Goal: Information Seeking & Learning: Learn about a topic

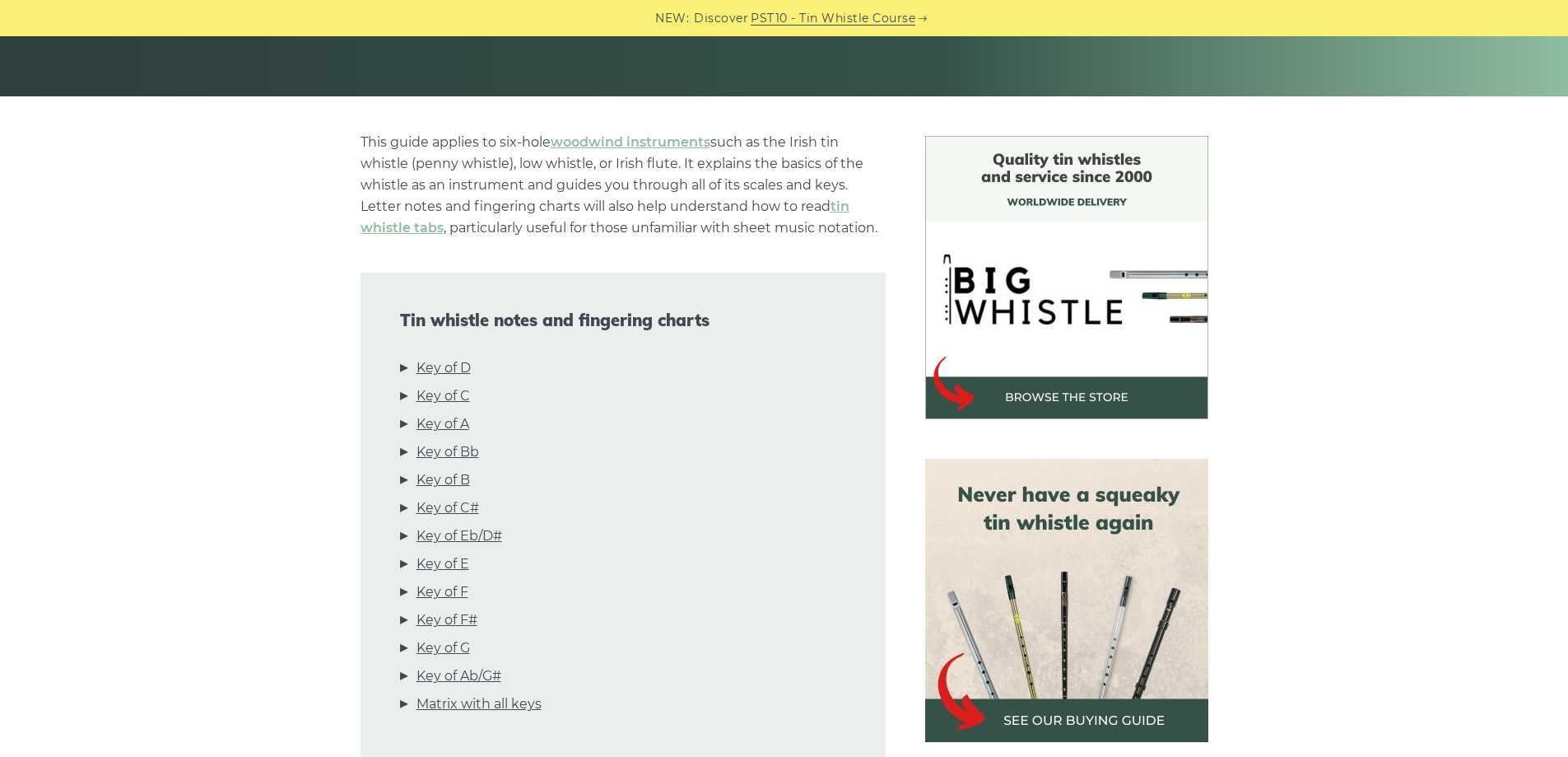
scroll to position [329, 0]
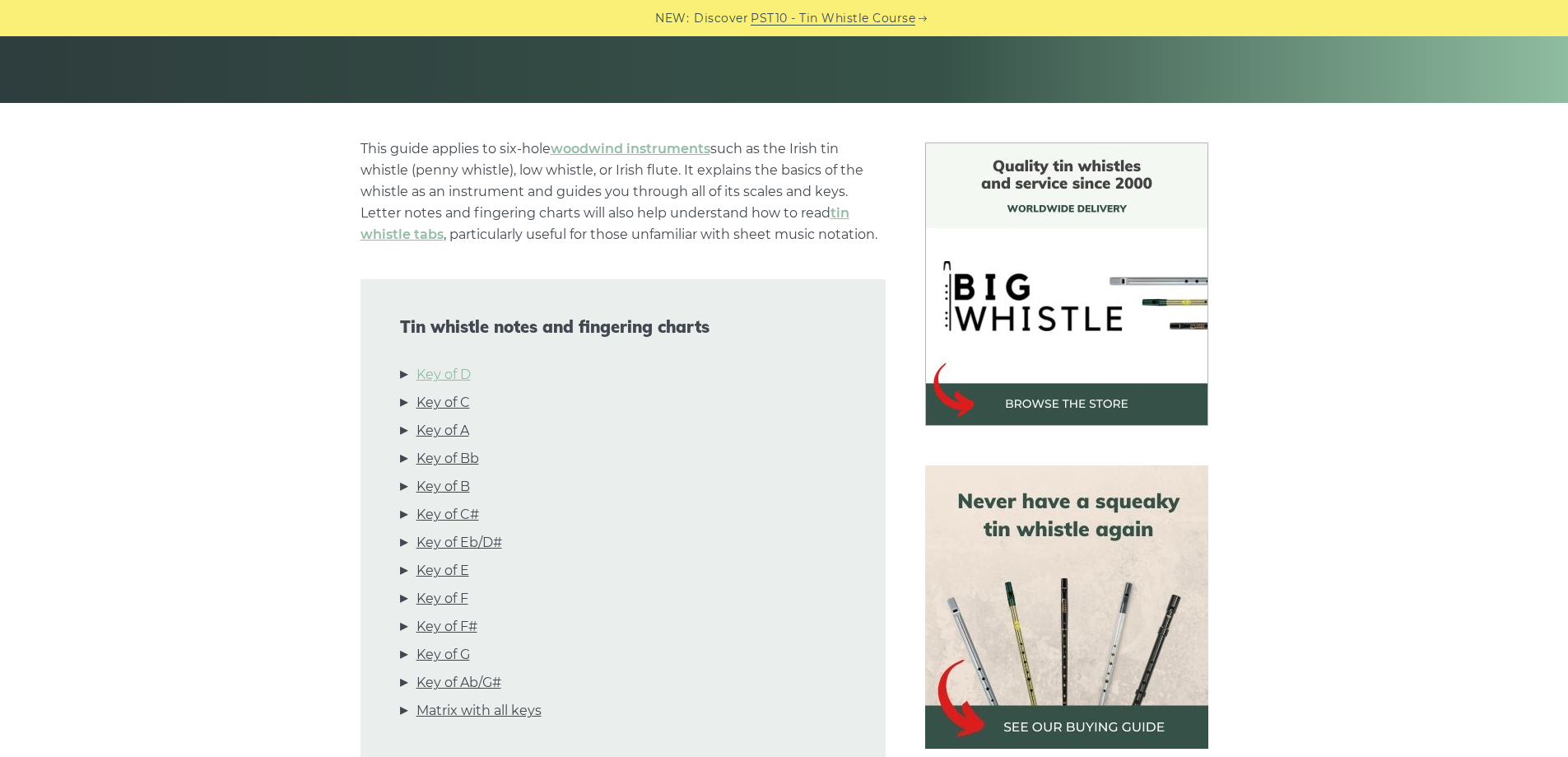
drag, startPoint x: 442, startPoint y: 374, endPoint x: 430, endPoint y: 378, distance: 12.6
click at [441, 375] on link "Key of D" at bounding box center [444, 375] width 54 height 22
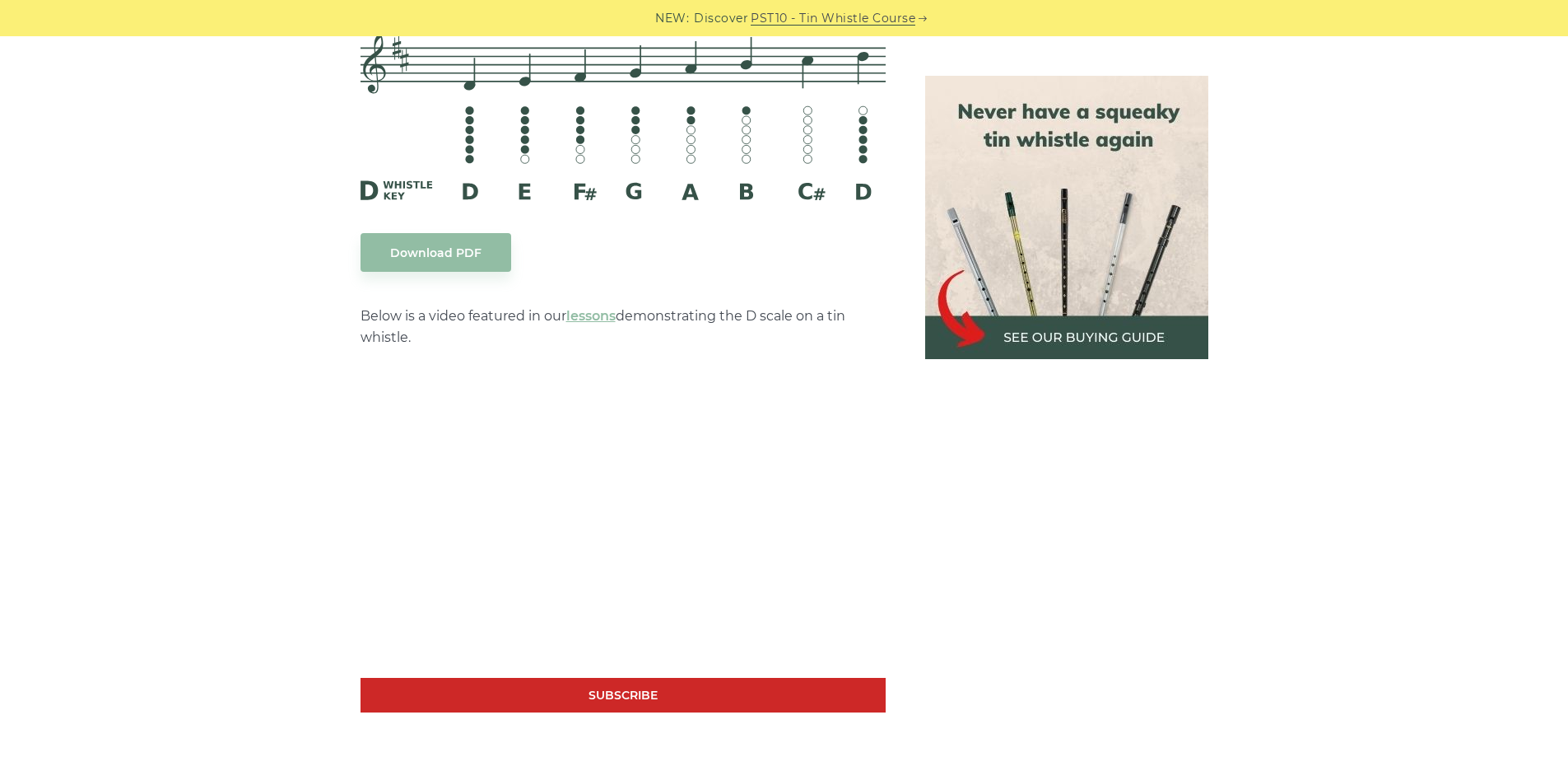
scroll to position [2566, 0]
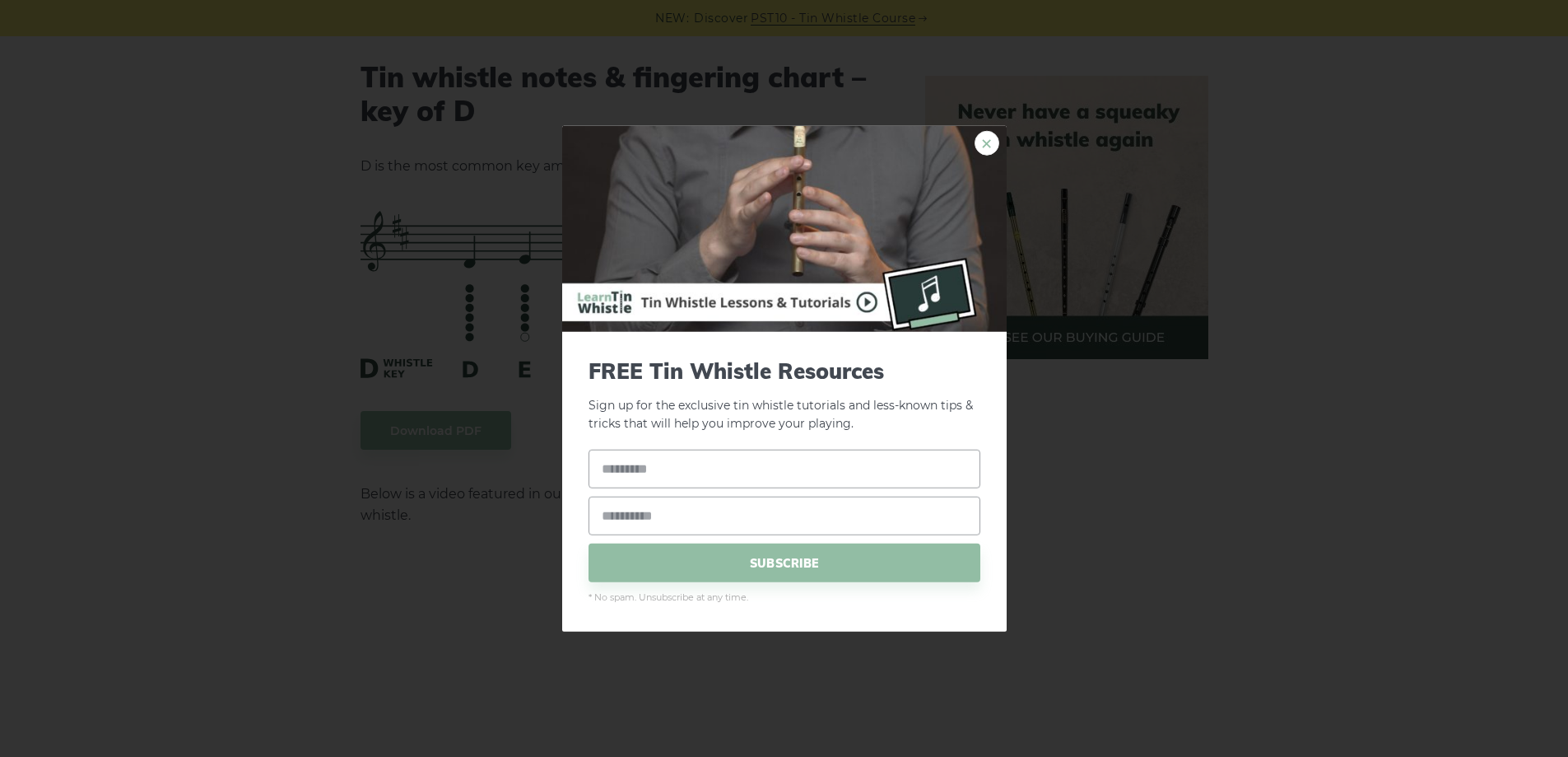
click at [990, 143] on link "×" at bounding box center [987, 143] width 25 height 25
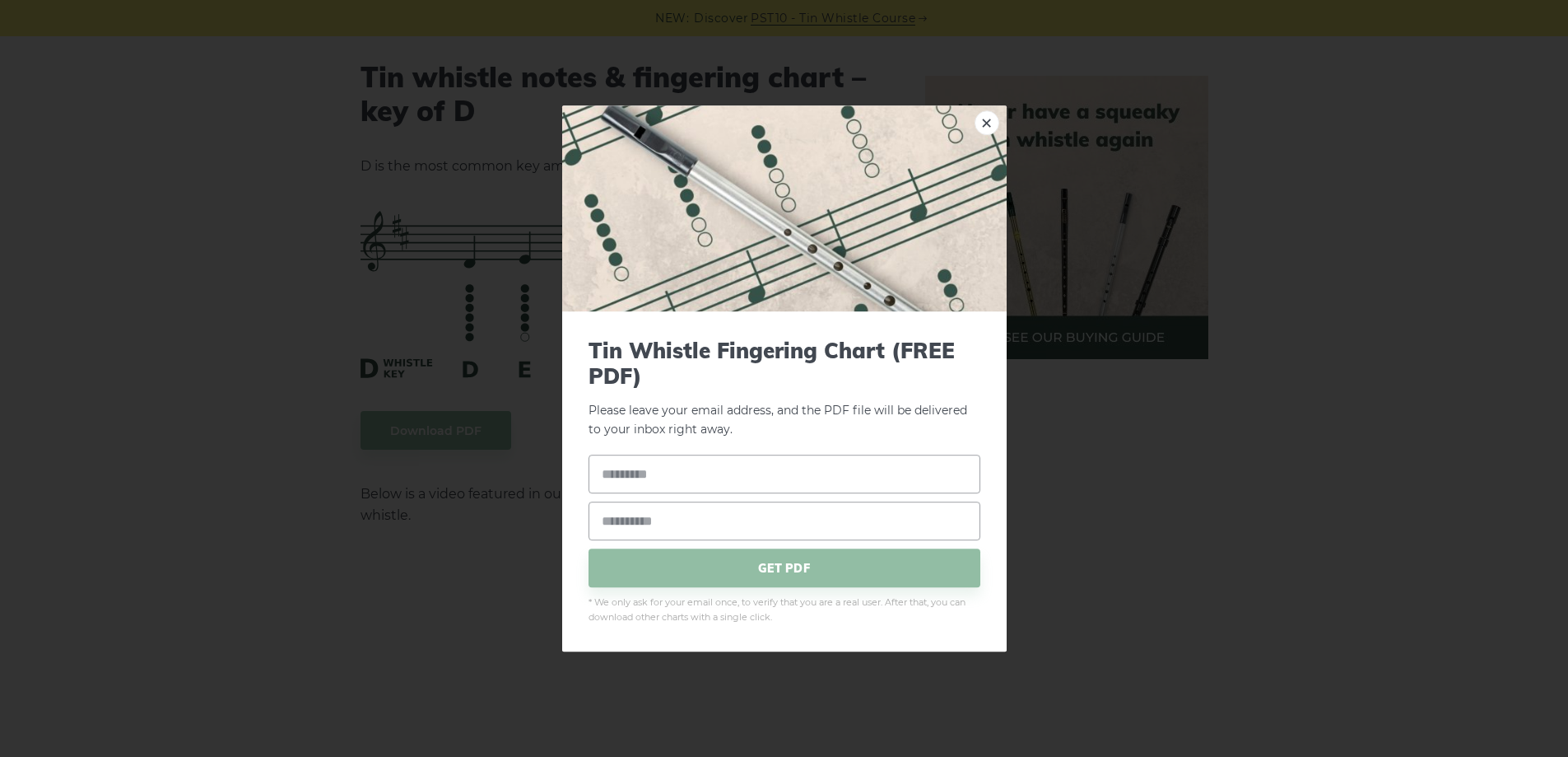
click at [982, 124] on link "×" at bounding box center [987, 123] width 25 height 25
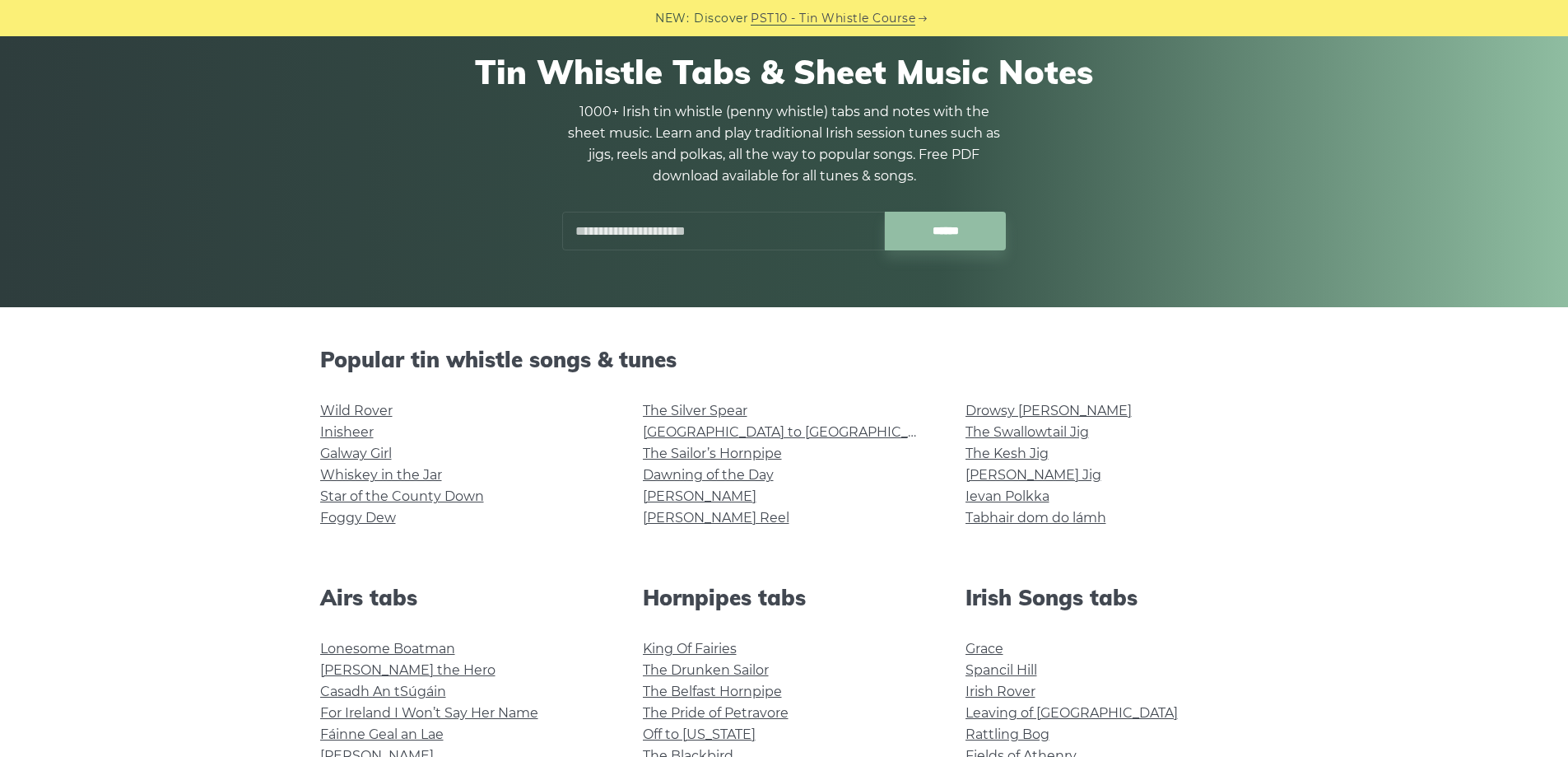
scroll to position [329, 0]
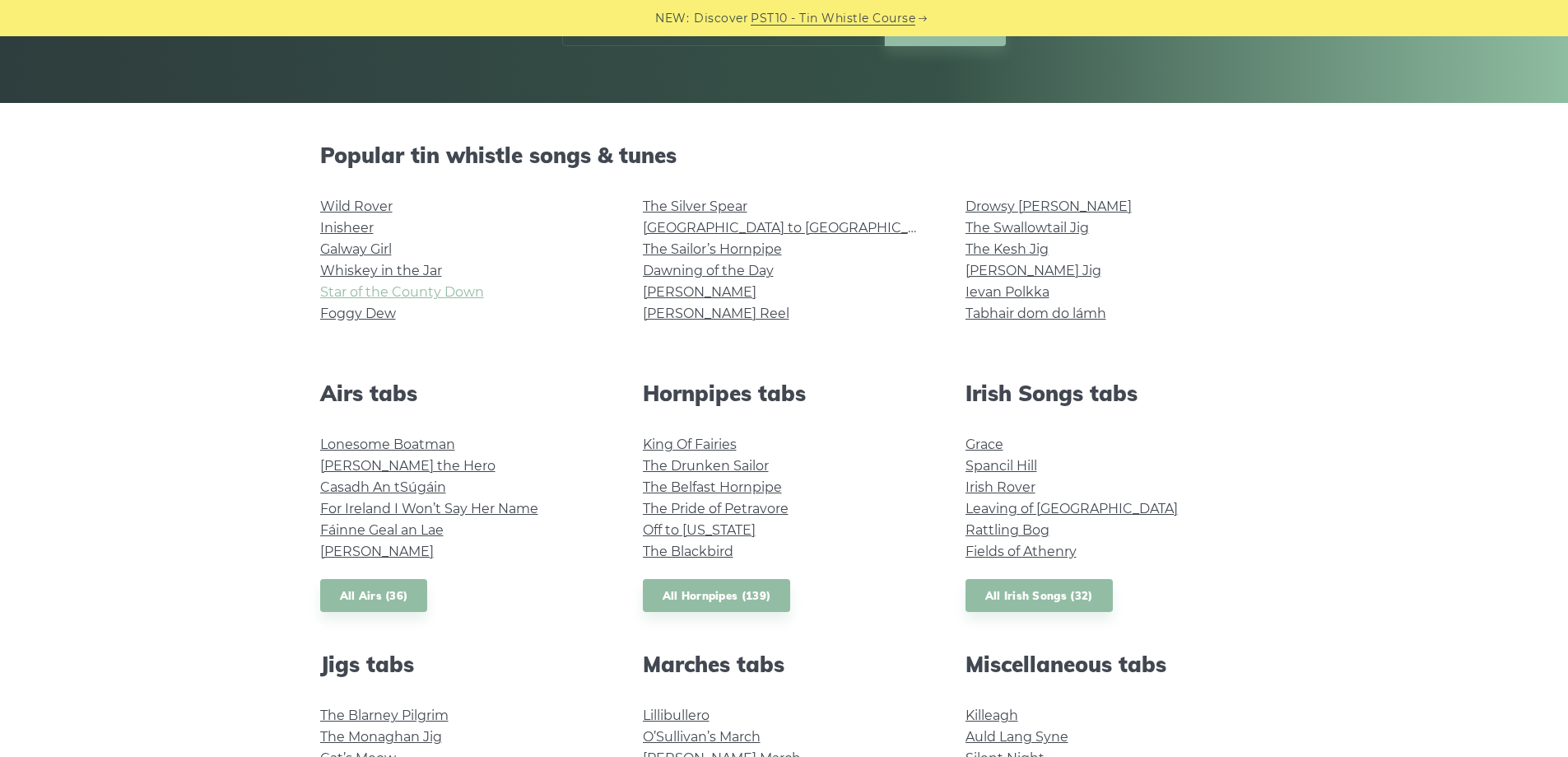
click at [456, 287] on link "Star of the County Down" at bounding box center [402, 292] width 164 height 16
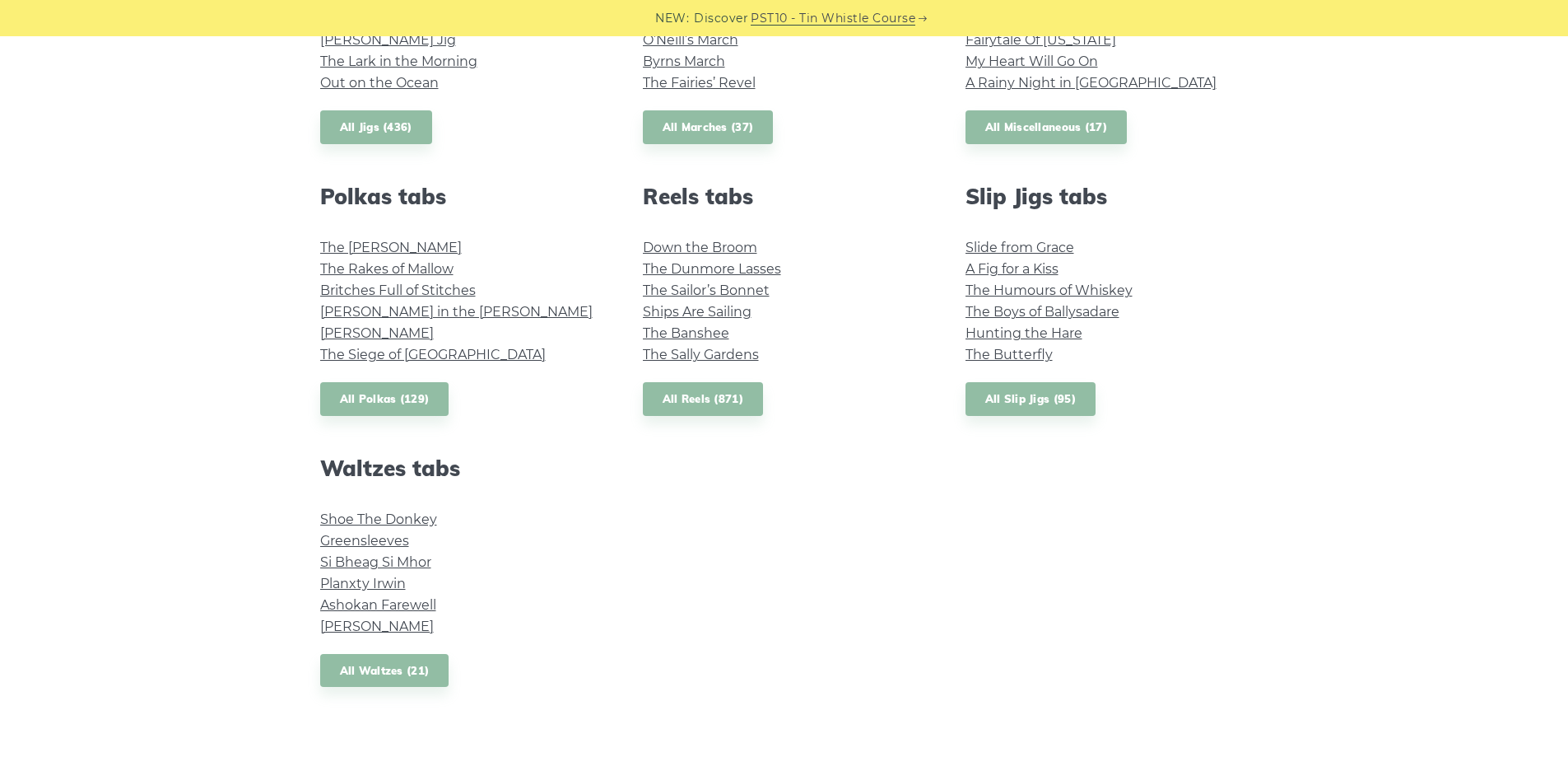
scroll to position [1070, 0]
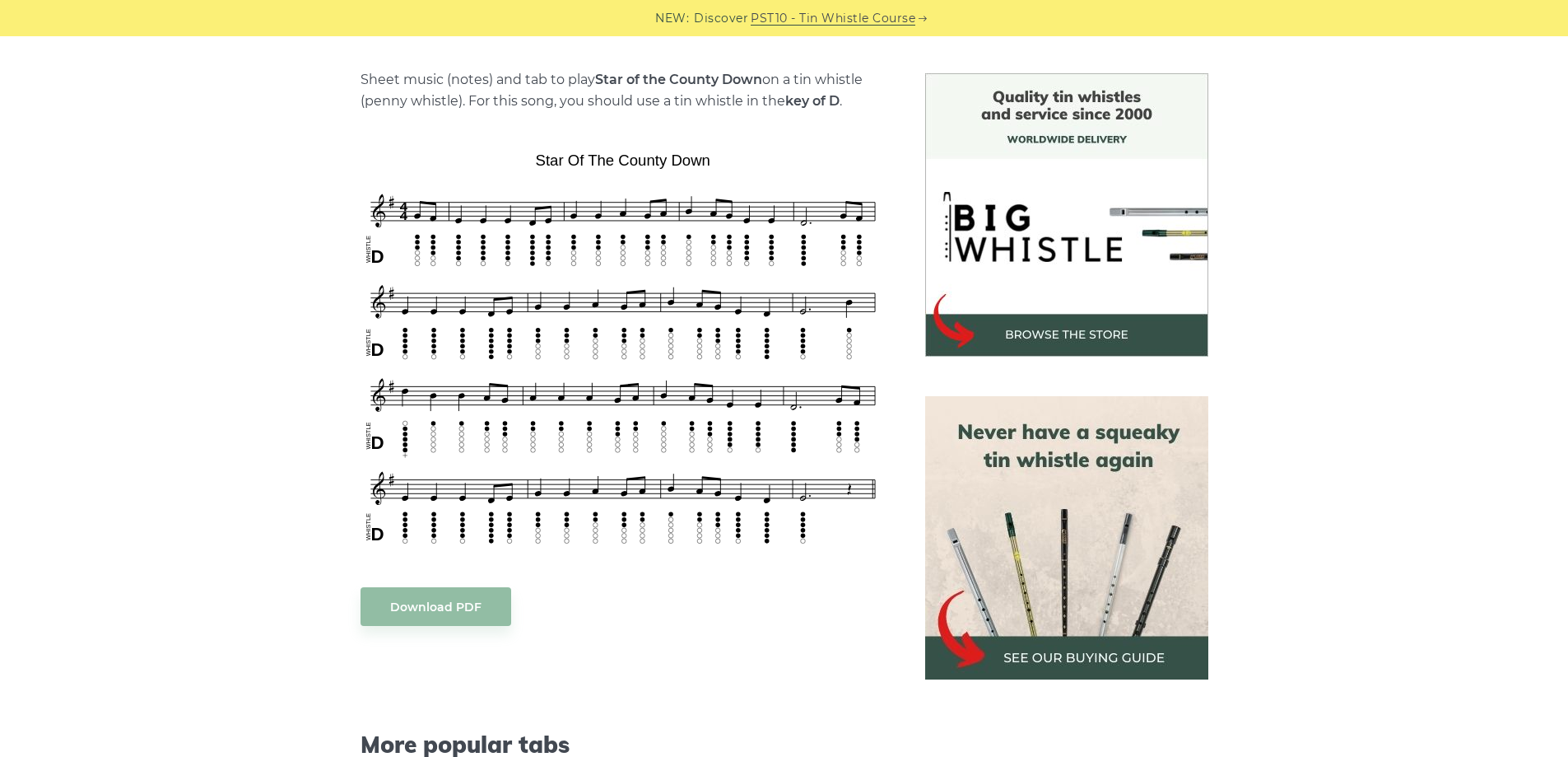
scroll to position [412, 0]
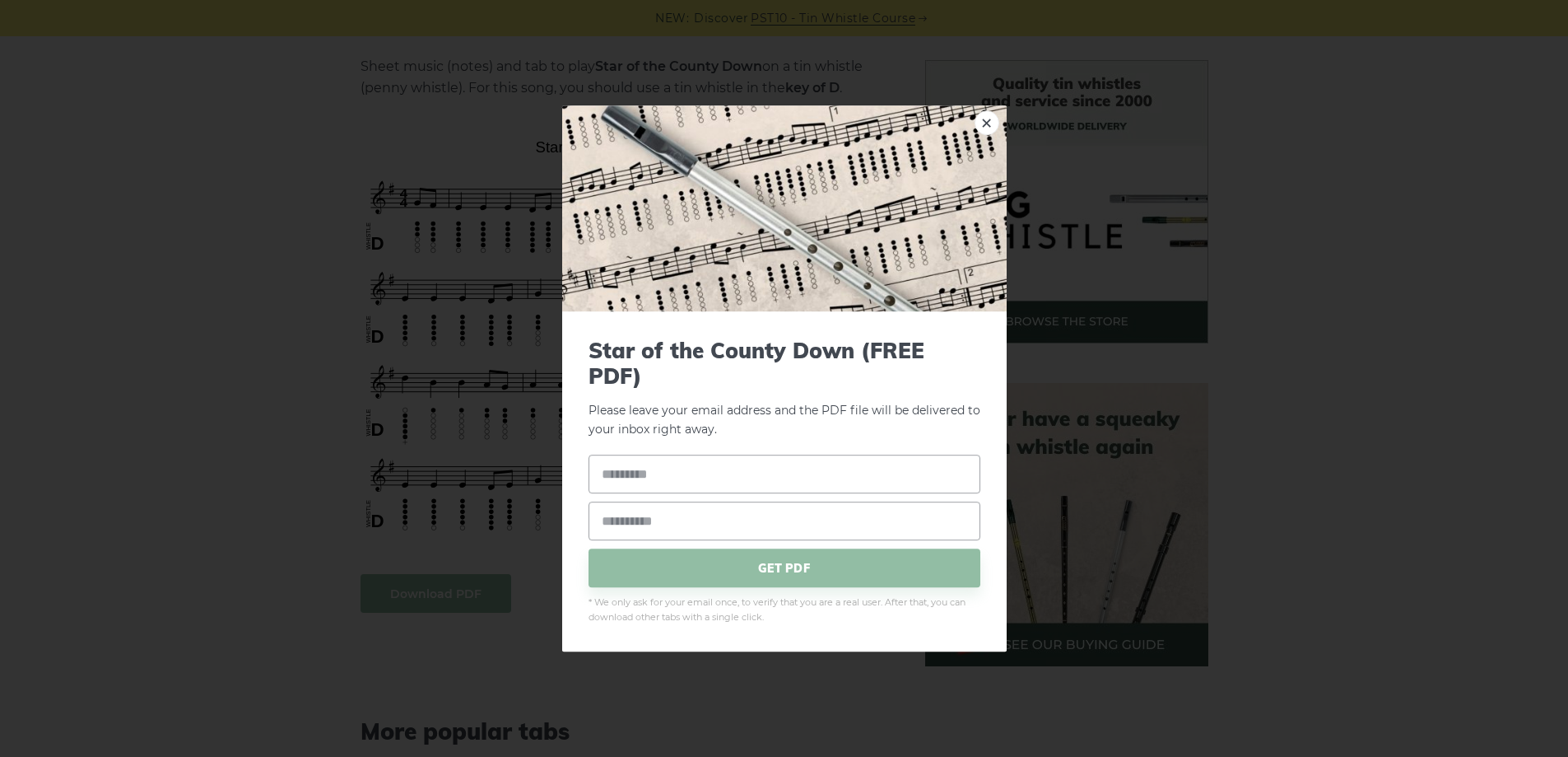
drag, startPoint x: 987, startPoint y: 131, endPoint x: 963, endPoint y: 122, distance: 25.6
click at [986, 130] on link "×" at bounding box center [987, 123] width 25 height 25
drag, startPoint x: 360, startPoint y: 194, endPoint x: 983, endPoint y: 119, distance: 627.5
click at [983, 119] on link "×" at bounding box center [987, 123] width 25 height 25
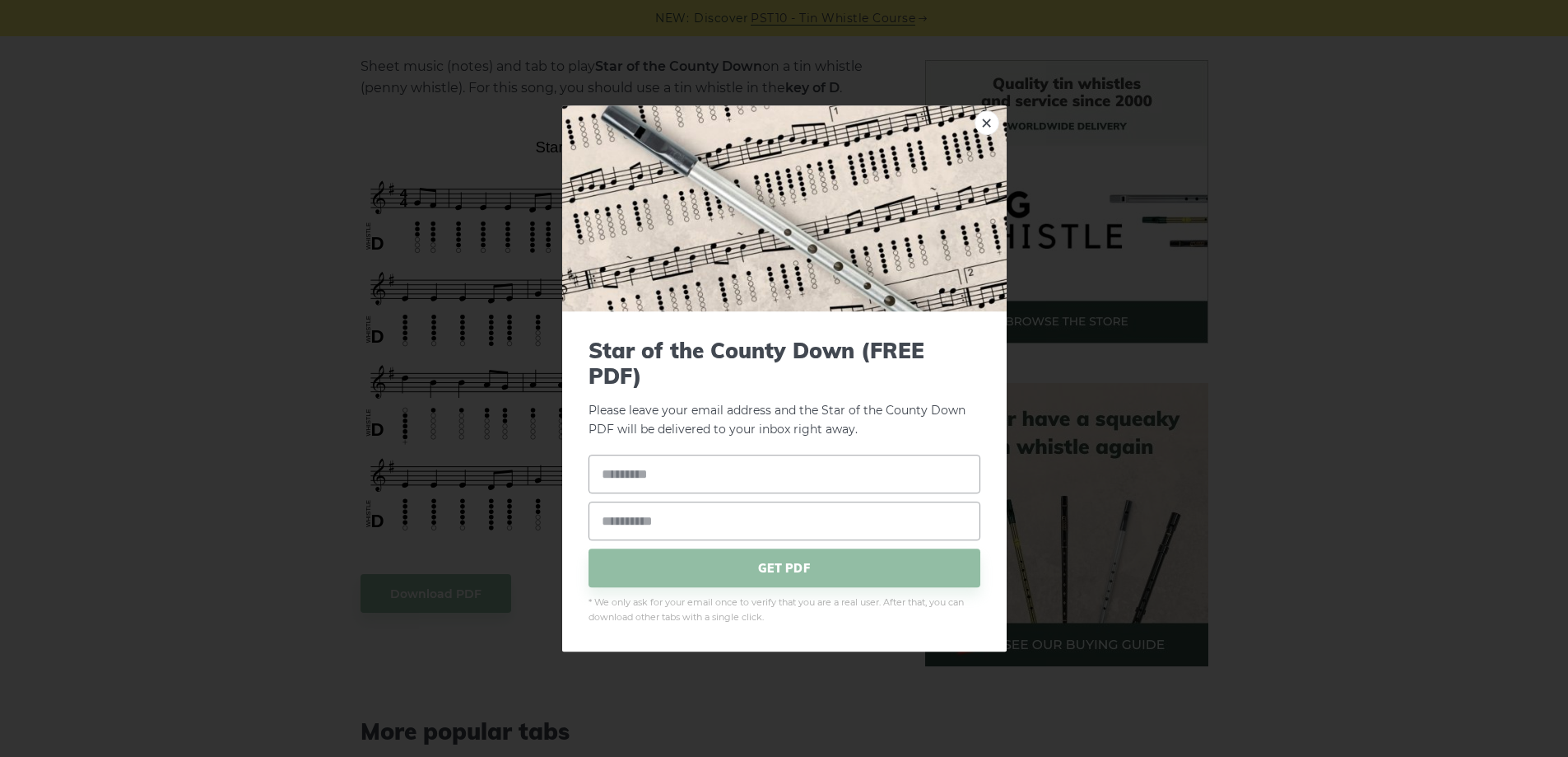
drag, startPoint x: 361, startPoint y: 183, endPoint x: 468, endPoint y: 191, distance: 107.3
click at [983, 119] on link "×" at bounding box center [987, 123] width 25 height 25
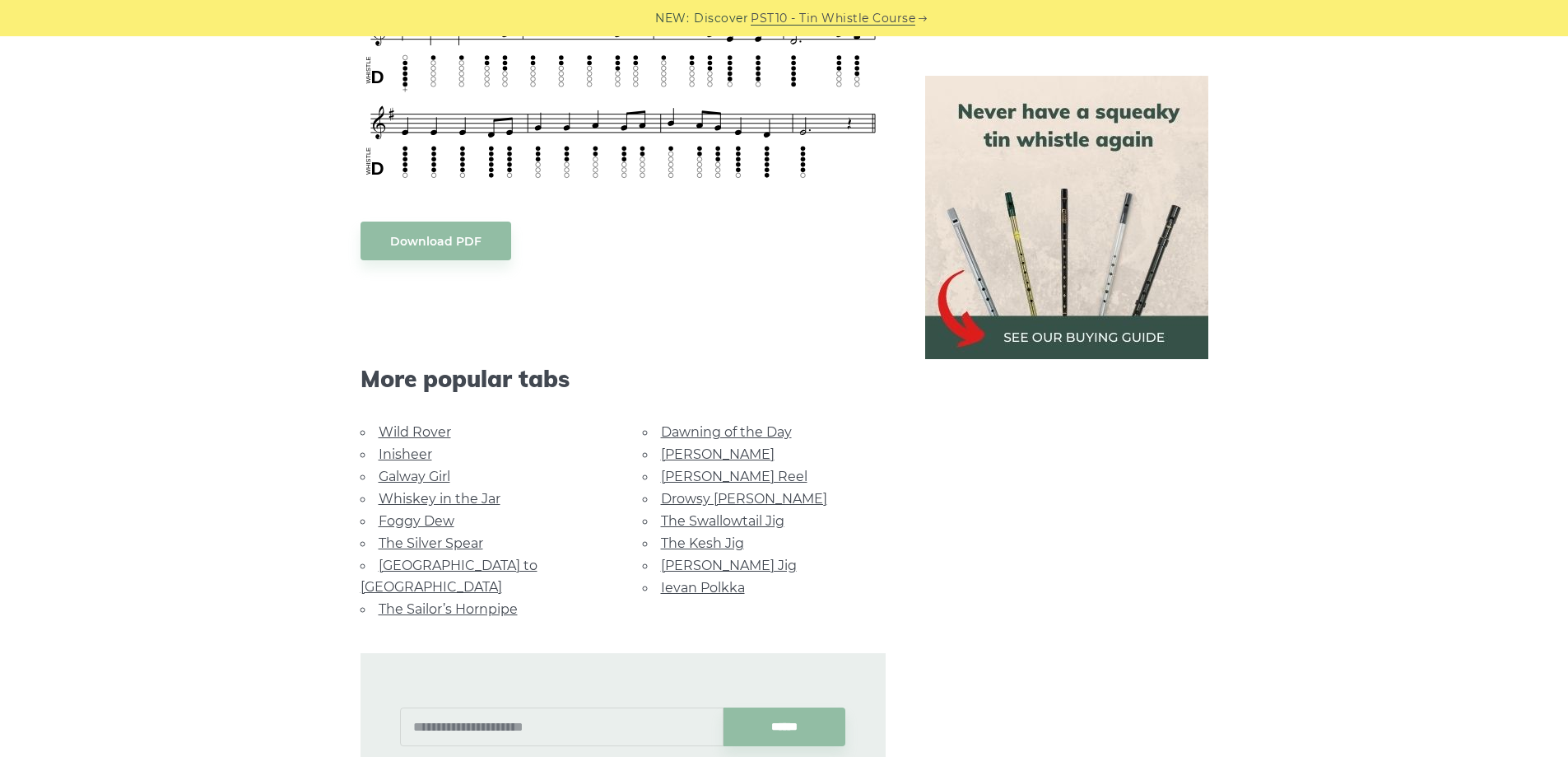
scroll to position [764, 0]
